Goal: Information Seeking & Learning: Learn about a topic

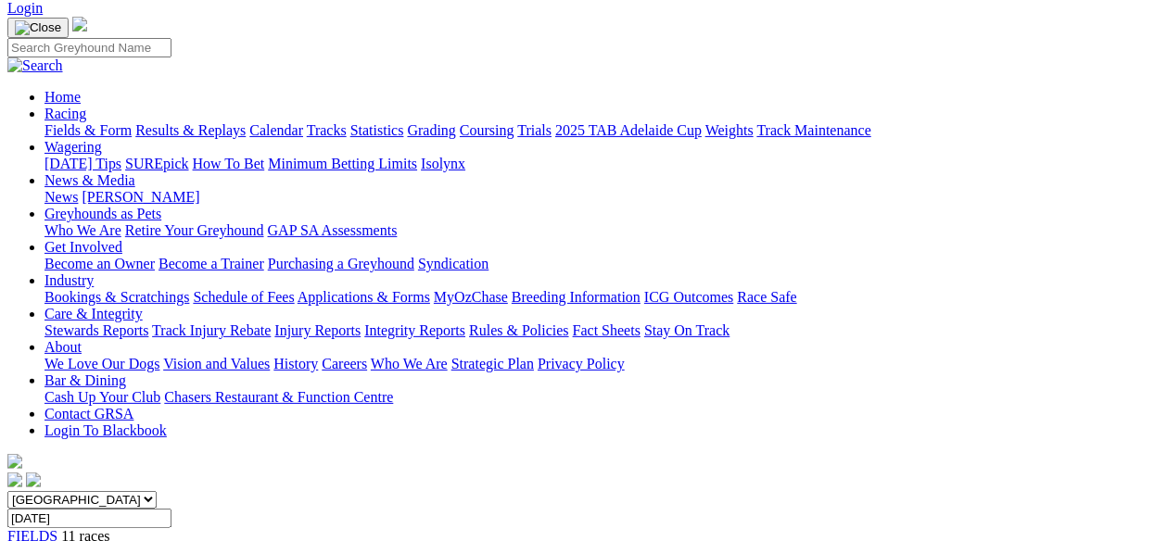
scroll to position [123, 0]
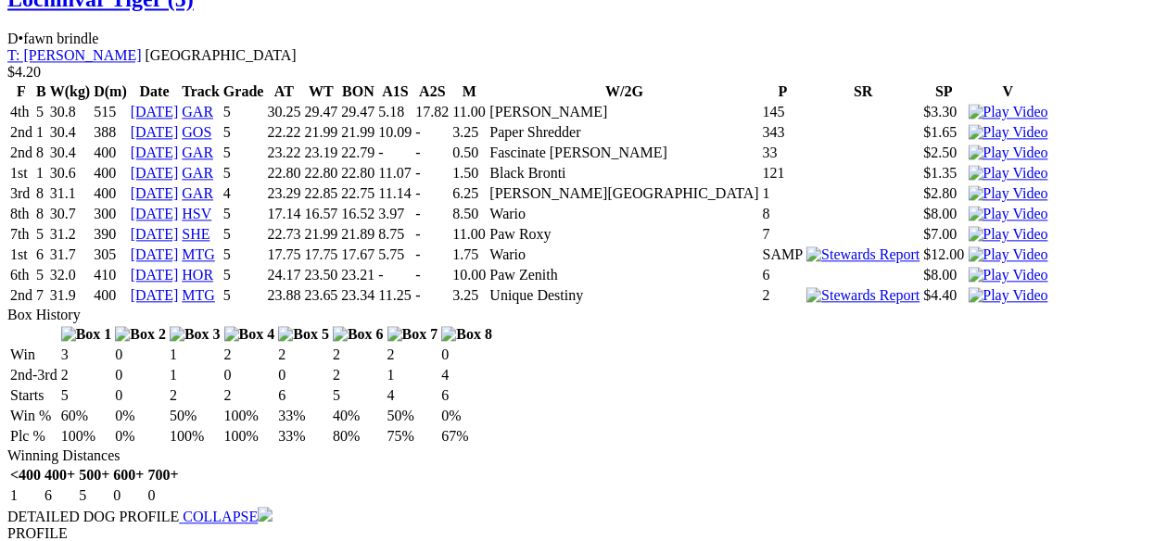
scroll to position [1915, 0]
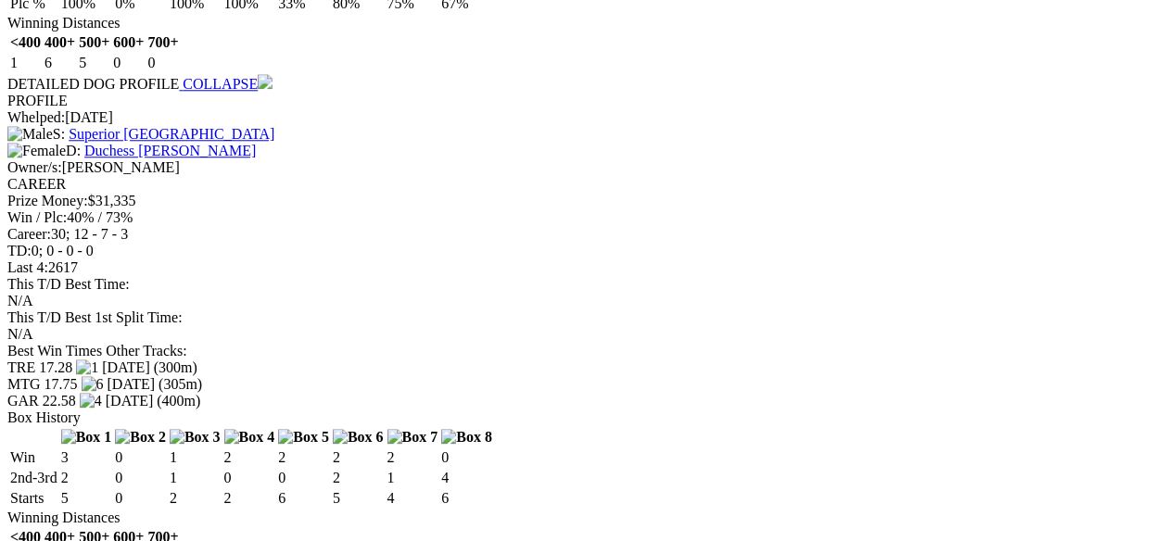
scroll to position [0, 0]
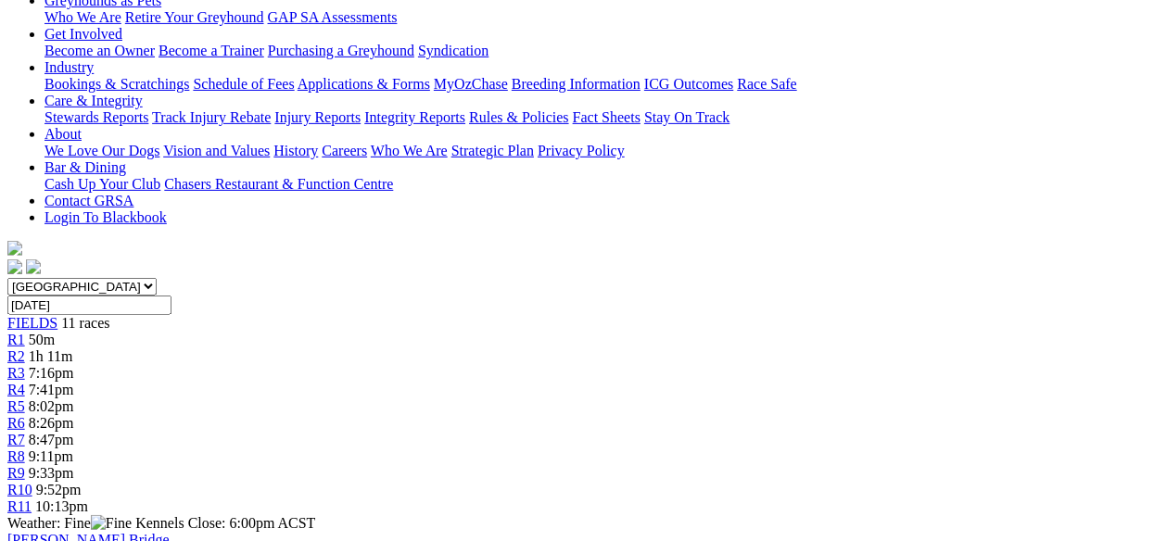
scroll to position [366, 0]
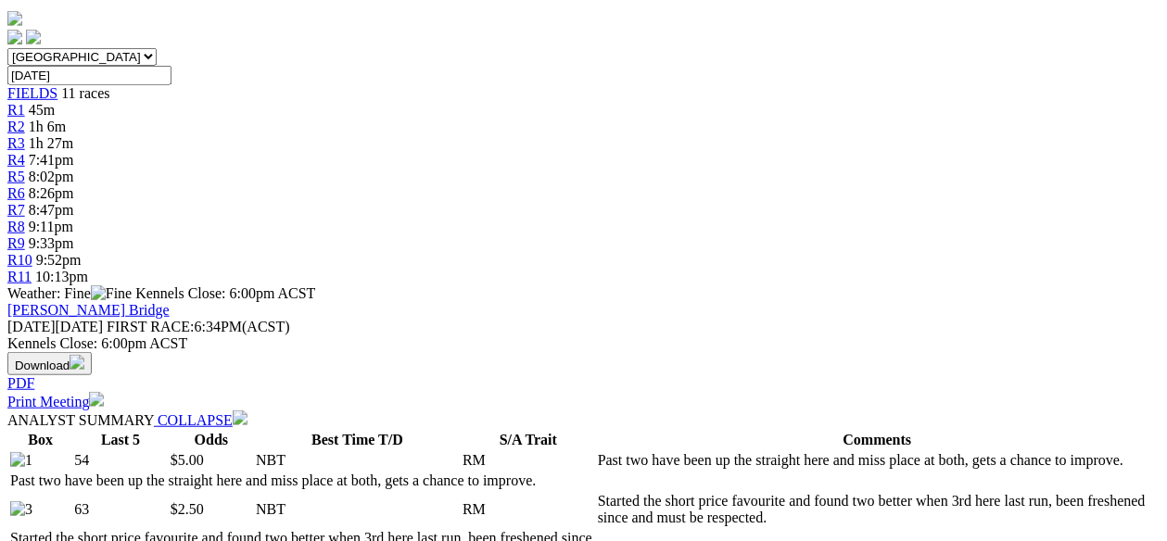
scroll to position [742, 0]
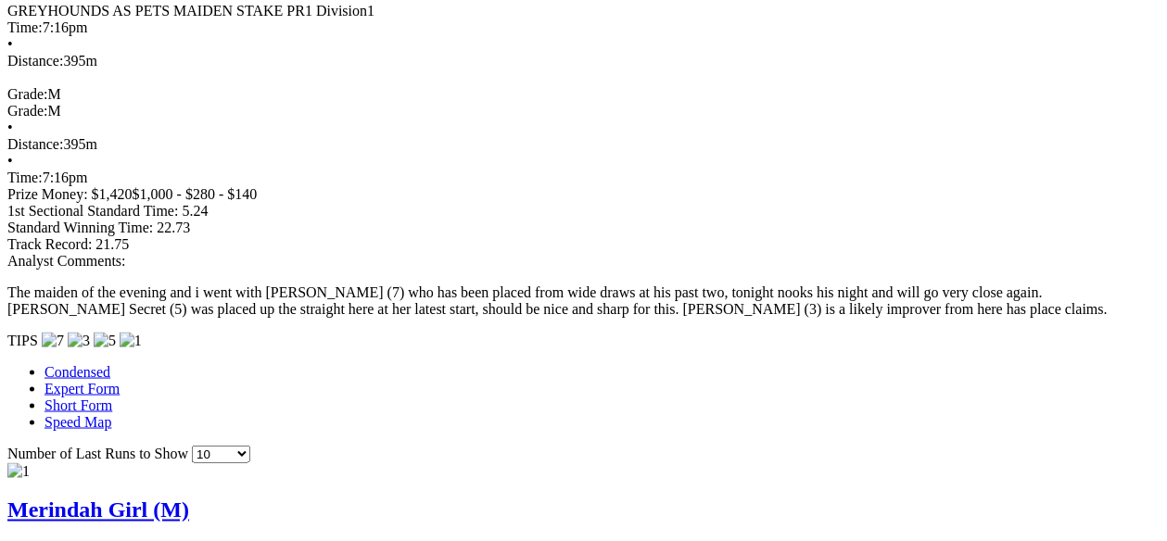
scroll to position [1174, 0]
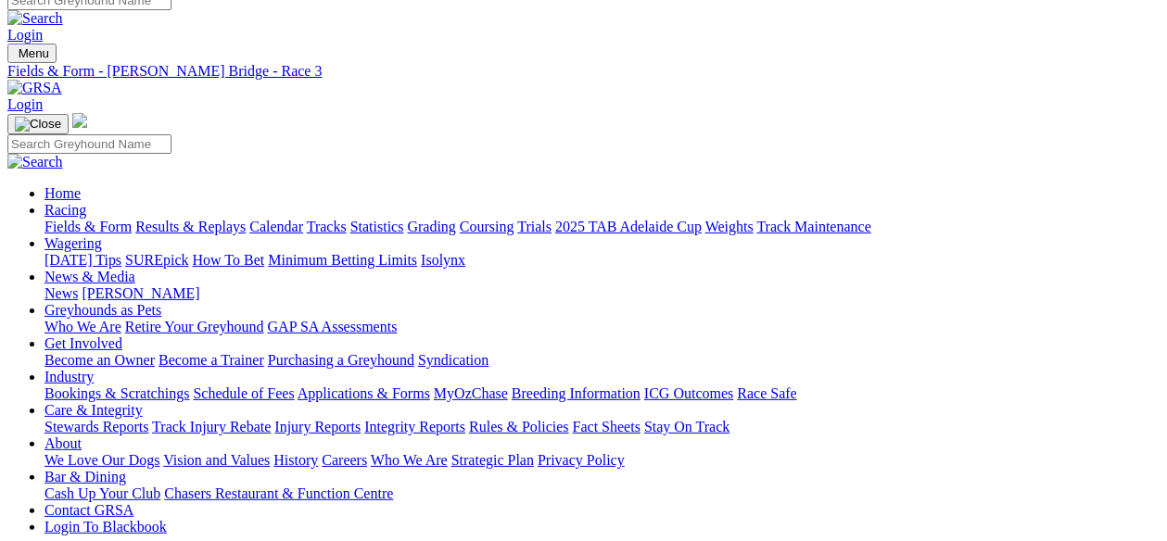
scroll to position [0, 0]
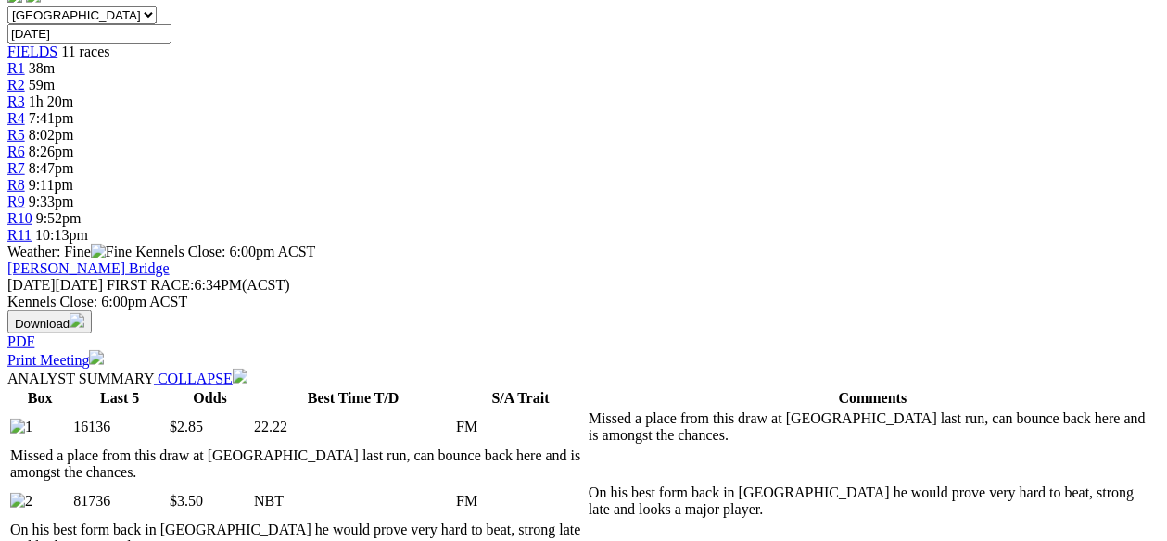
scroll to position [617, 0]
